Goal: Check status: Check status

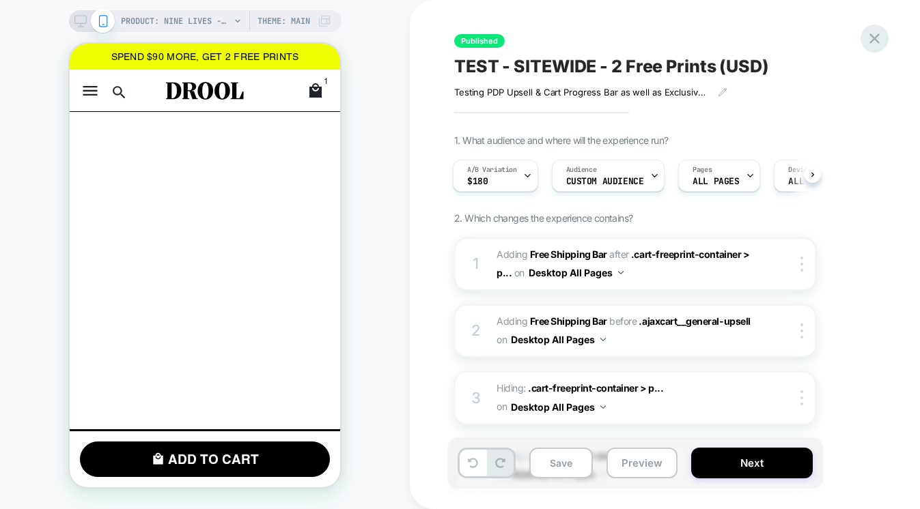
click at [879, 39] on icon at bounding box center [874, 38] width 18 height 18
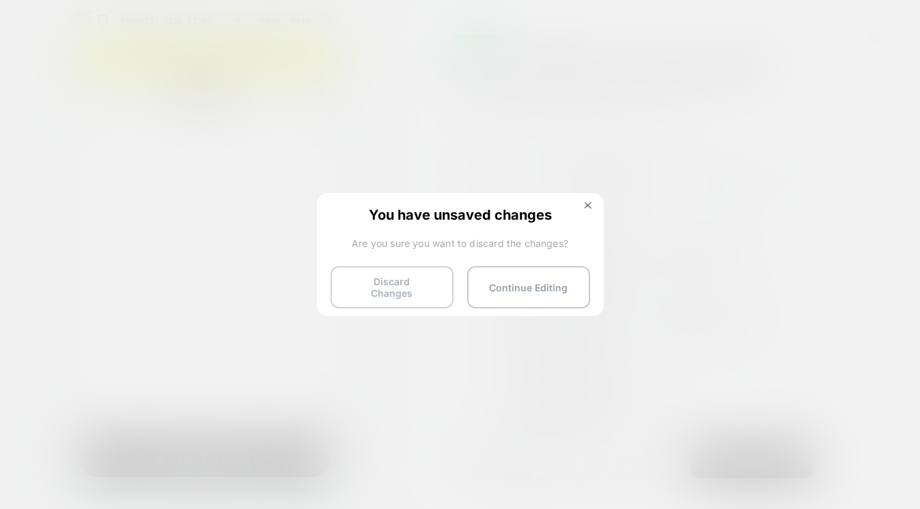
click at [356, 270] on button "Discard Changes" at bounding box center [392, 287] width 123 height 42
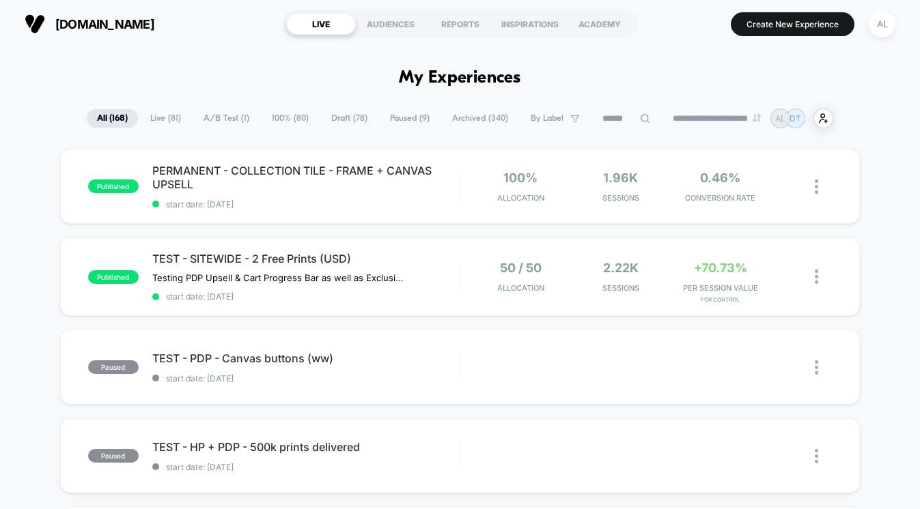
click at [223, 116] on span "A/B Test ( 1 )" at bounding box center [226, 118] width 66 height 18
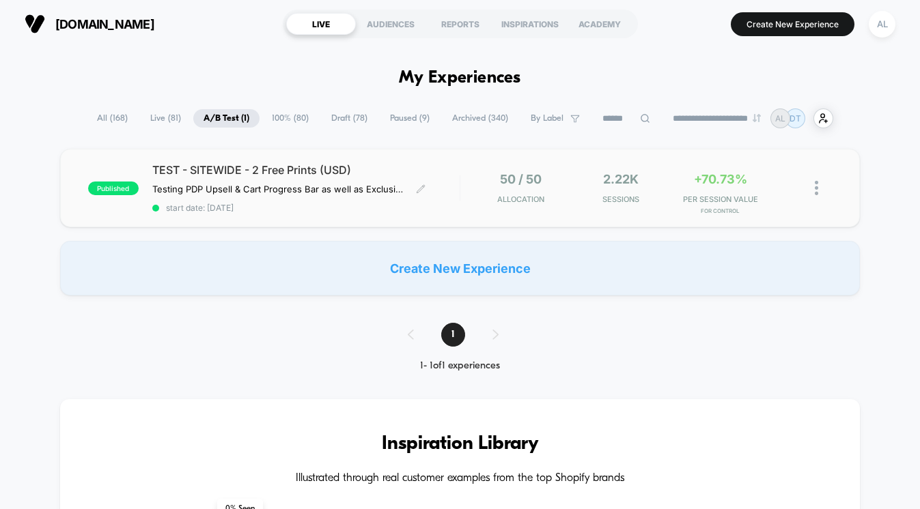
click at [445, 204] on span "start date: [DATE]" at bounding box center [305, 208] width 307 height 10
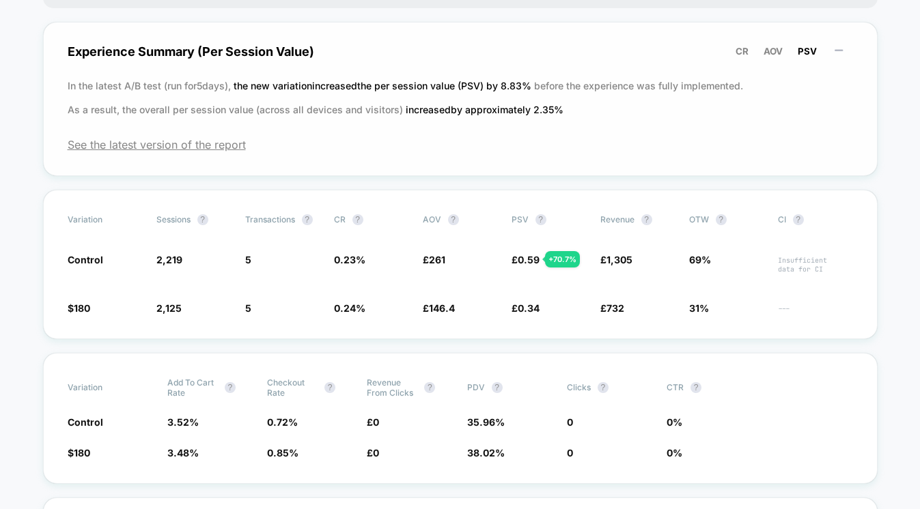
scroll to position [128, 0]
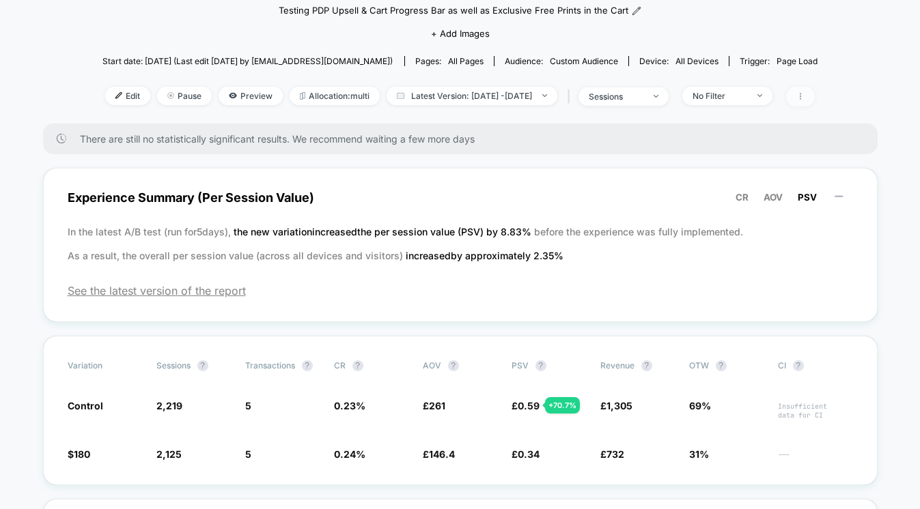
click at [815, 96] on span at bounding box center [800, 97] width 29 height 20
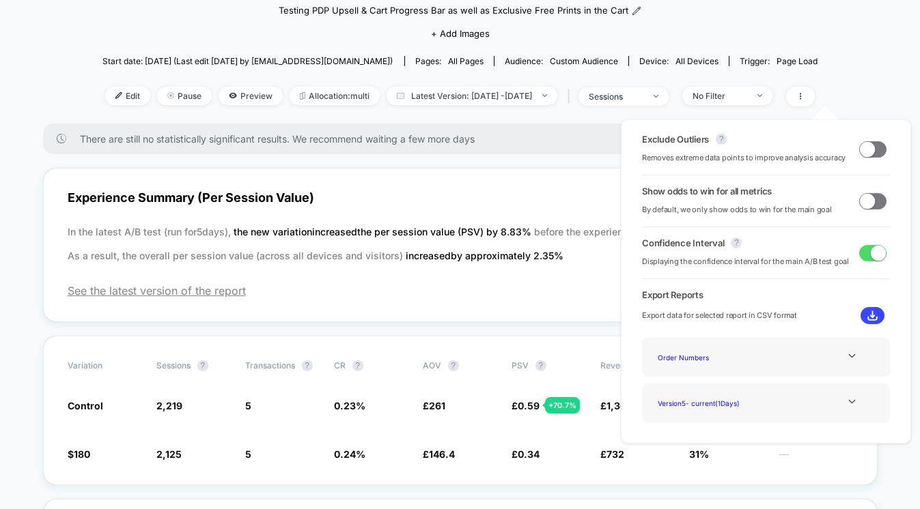
click at [874, 150] on span at bounding box center [872, 149] width 27 height 16
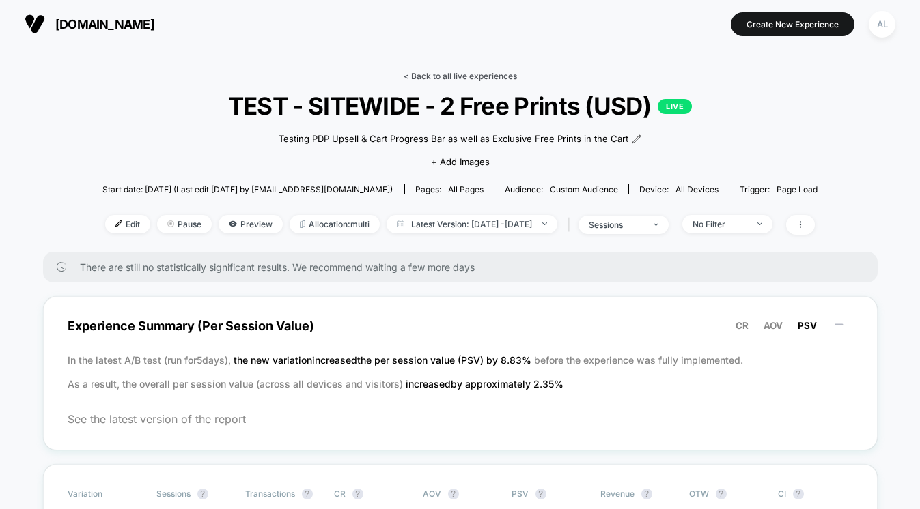
click at [458, 73] on link "< Back to all live experiences" at bounding box center [460, 76] width 113 height 10
